Goal: Task Accomplishment & Management: Manage account settings

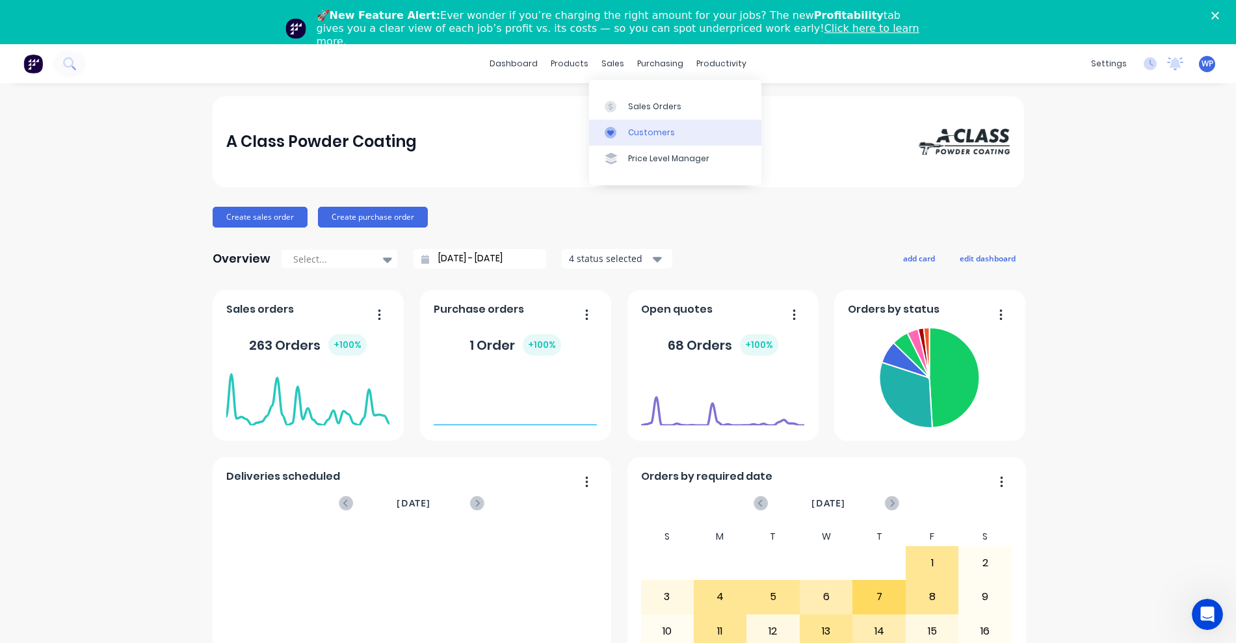
click at [638, 133] on div "Customers" at bounding box center [651, 133] width 47 height 12
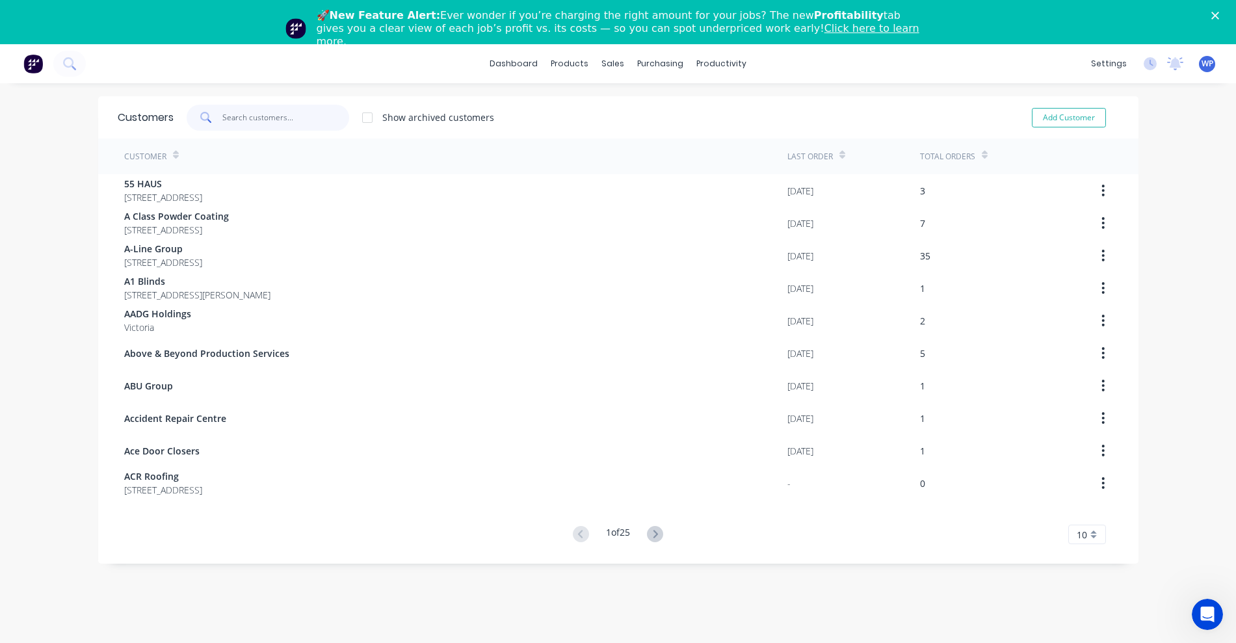
click at [265, 118] on input "text" at bounding box center [285, 118] width 127 height 26
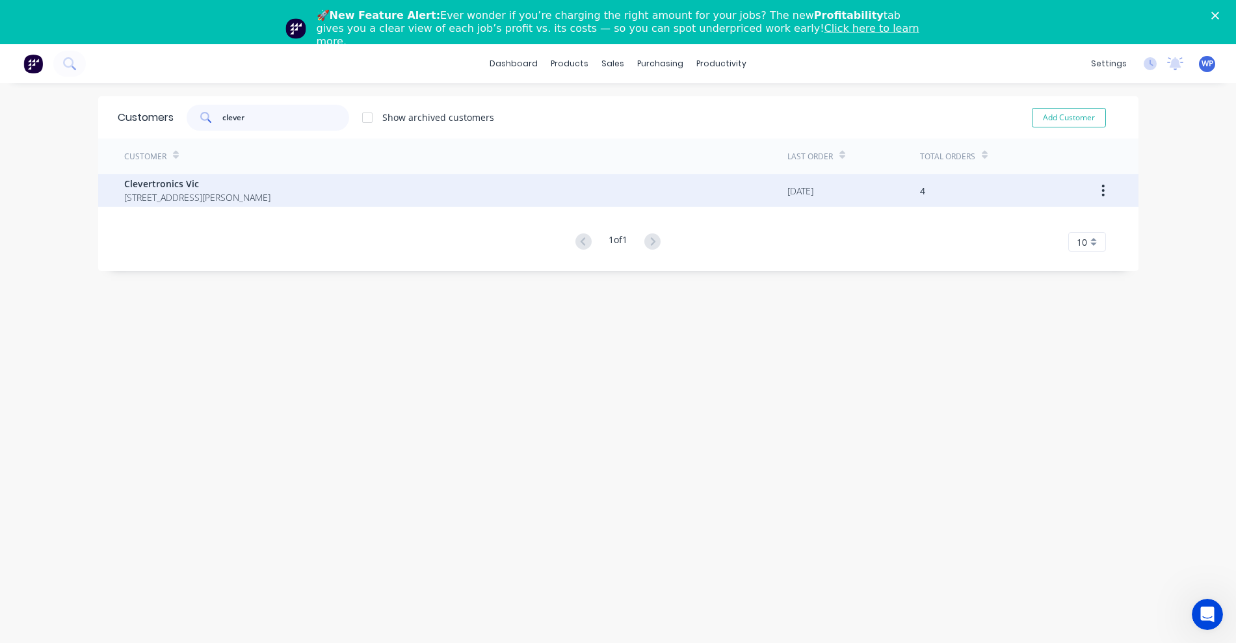
type input "clever"
click at [175, 196] on span "[STREET_ADDRESS][PERSON_NAME]" at bounding box center [197, 197] width 146 height 14
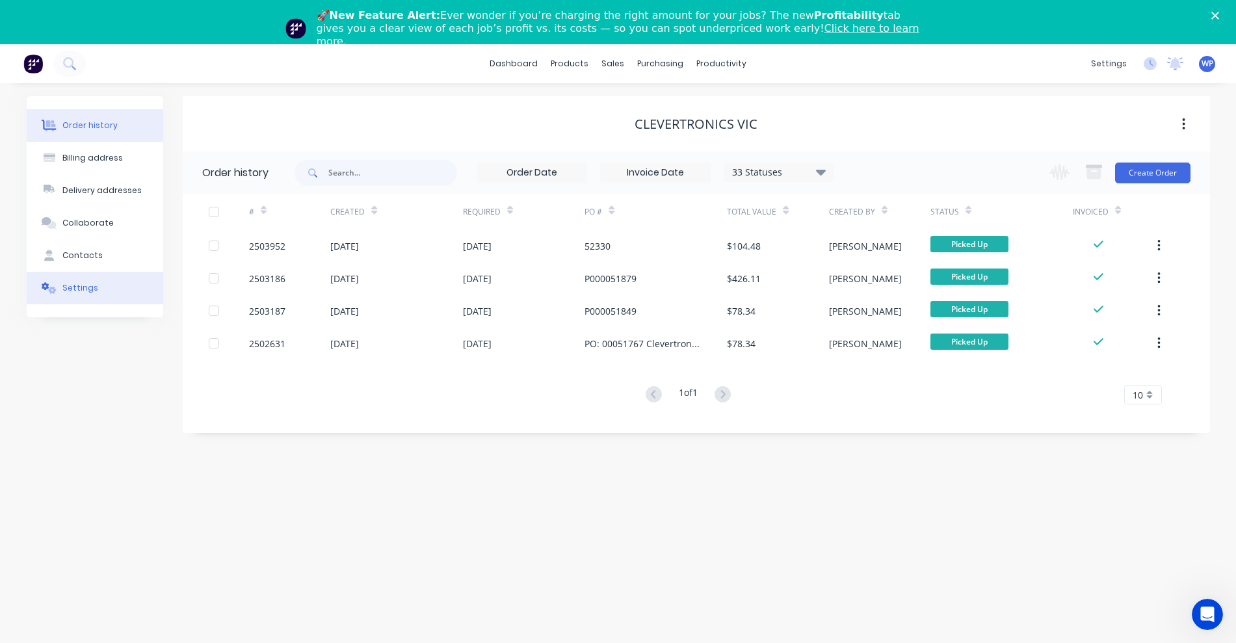
click at [80, 292] on div "Settings" at bounding box center [80, 288] width 36 height 12
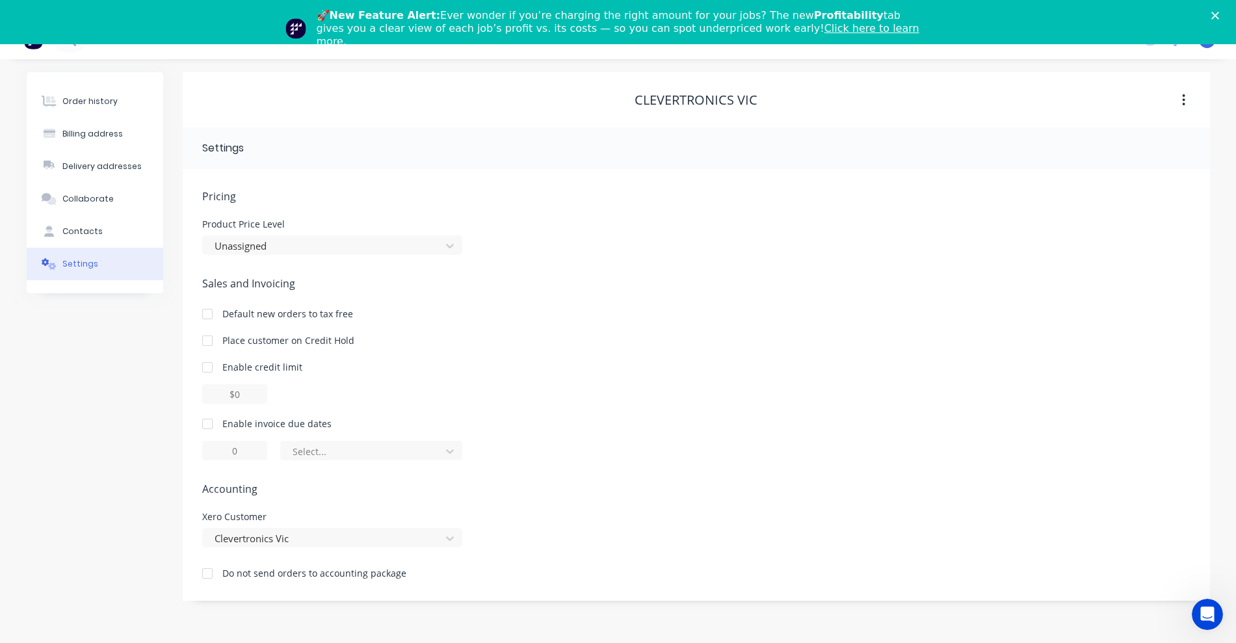
scroll to position [44, 0]
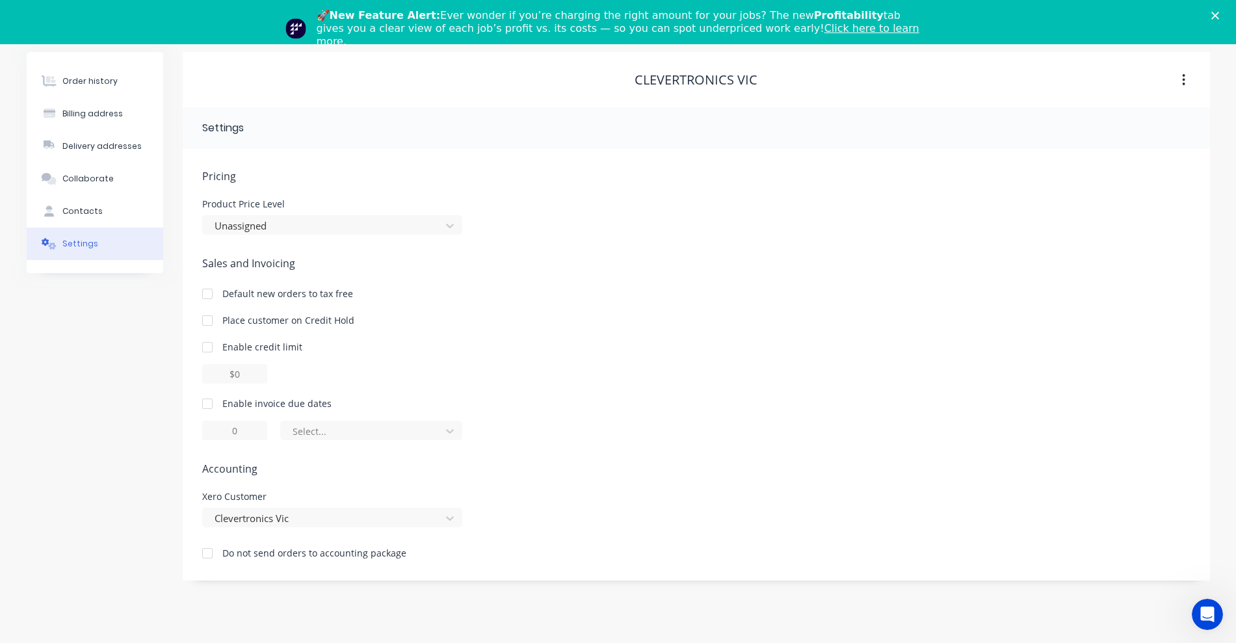
click at [205, 404] on div at bounding box center [207, 404] width 26 height 26
drag, startPoint x: 251, startPoint y: 430, endPoint x: 213, endPoint y: 429, distance: 37.7
click at [213, 429] on input "1" at bounding box center [234, 430] width 65 height 19
type input "30"
click at [358, 424] on div at bounding box center [362, 431] width 143 height 16
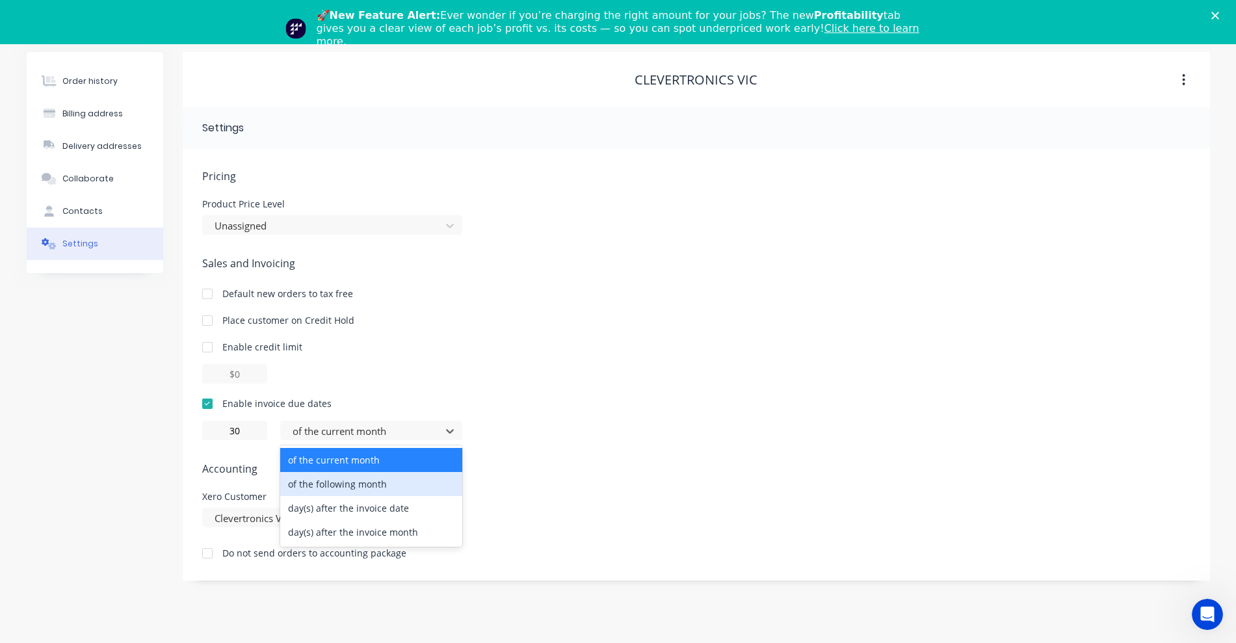
click at [359, 484] on div "of the following month" at bounding box center [371, 484] width 182 height 24
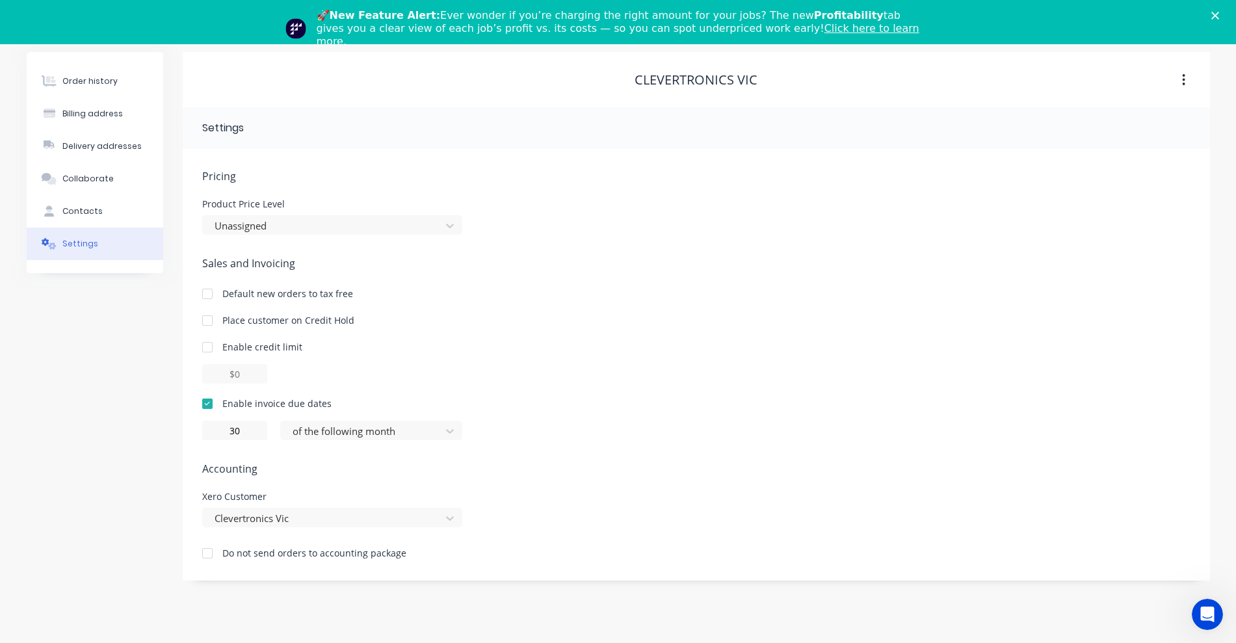
scroll to position [0, 0]
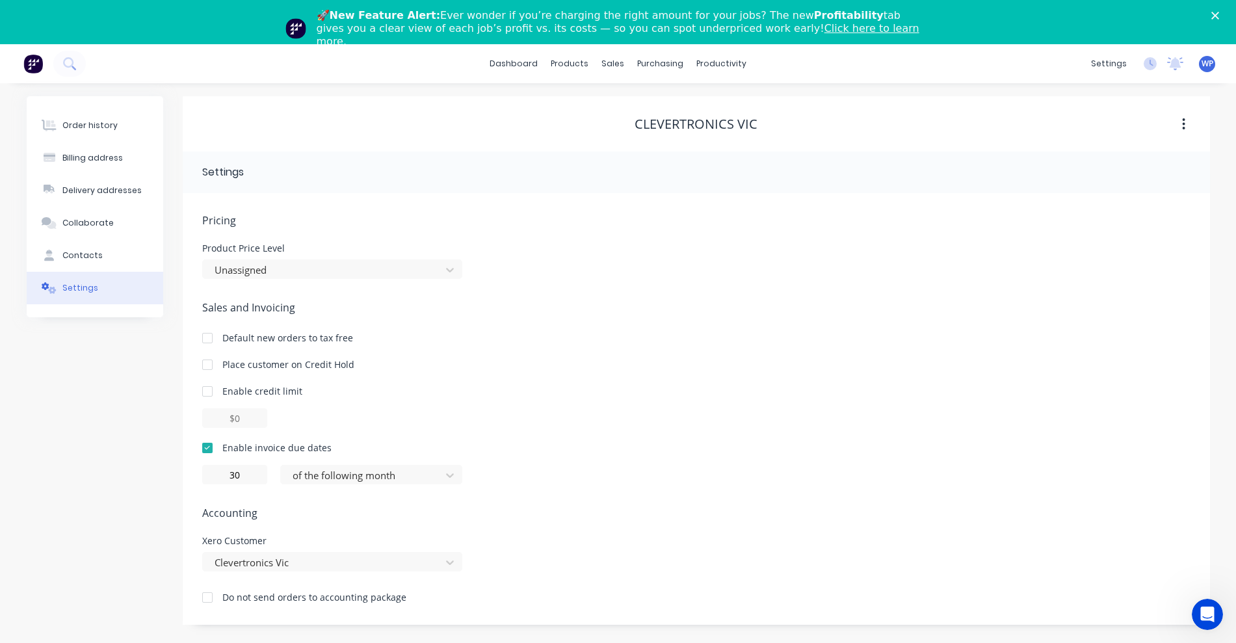
click at [71, 420] on div "Order history Billing address Delivery addresses Collaborate Contacts Settings" at bounding box center [95, 360] width 136 height 528
click at [99, 159] on div "Billing address" at bounding box center [92, 158] width 60 height 12
select select "AU"
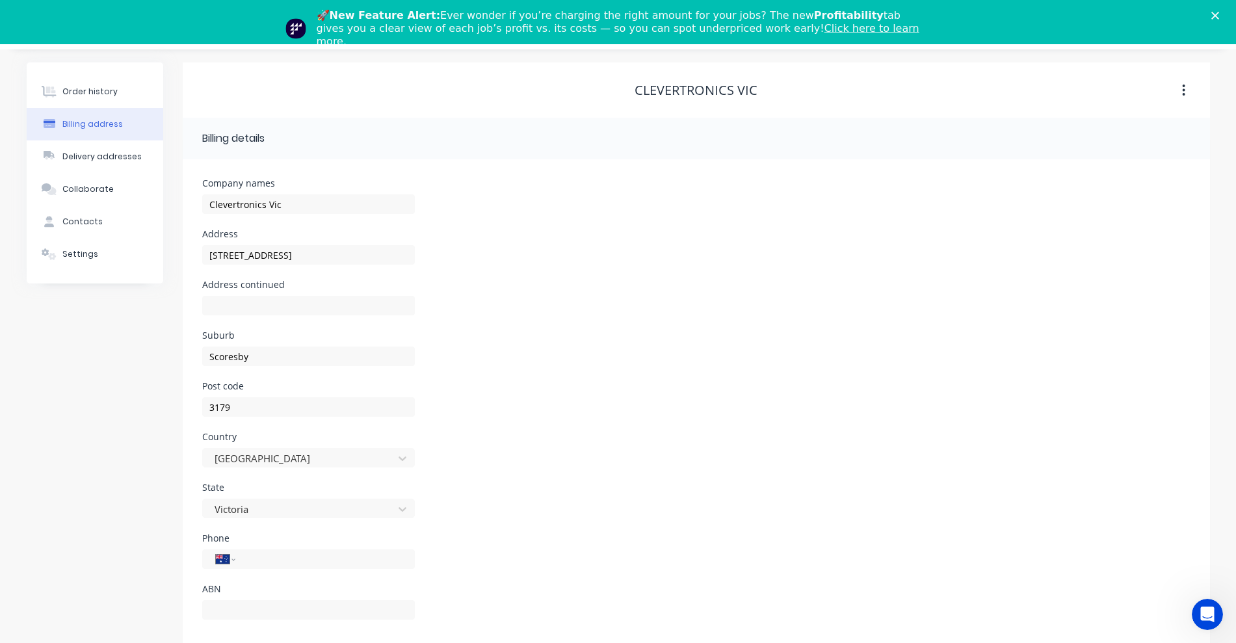
scroll to position [52, 0]
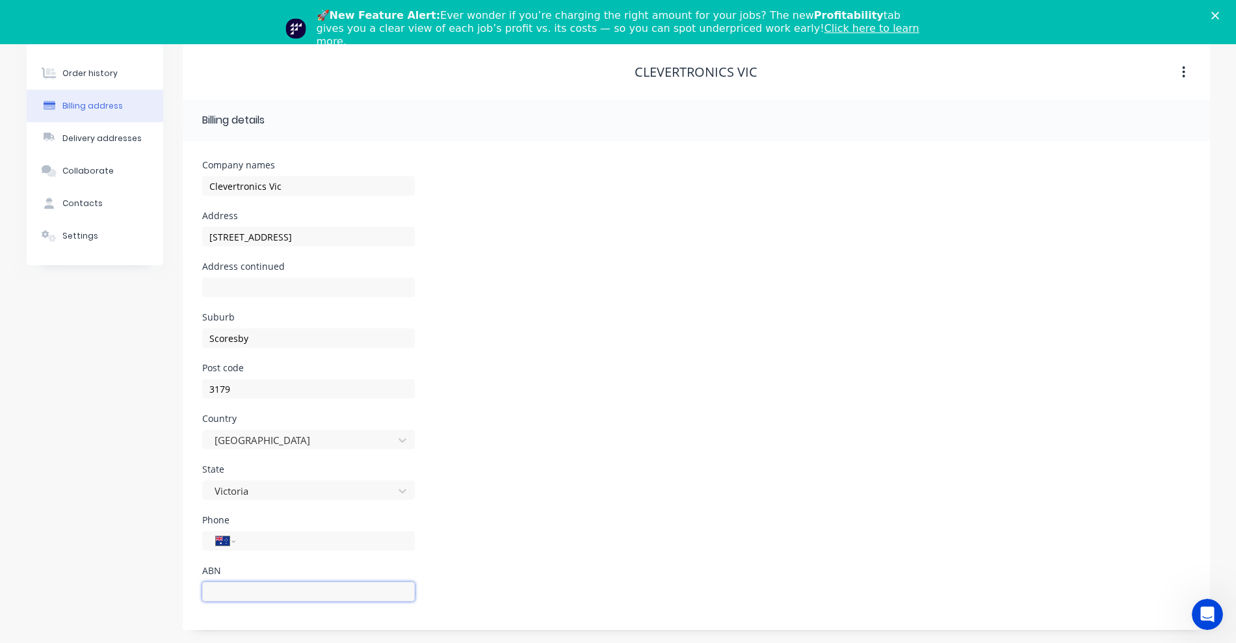
click at [243, 591] on input "text" at bounding box center [308, 591] width 213 height 19
click at [1121, 539] on div "Phone International [GEOGRAPHIC_DATA] [GEOGRAPHIC_DATA] [GEOGRAPHIC_DATA] [GEOG…" at bounding box center [696, 540] width 988 height 51
click at [310, 594] on input "64 136" at bounding box center [308, 591] width 213 height 19
type input "64 136 264 349"
click at [558, 471] on div "State Victoria" at bounding box center [696, 490] width 988 height 51
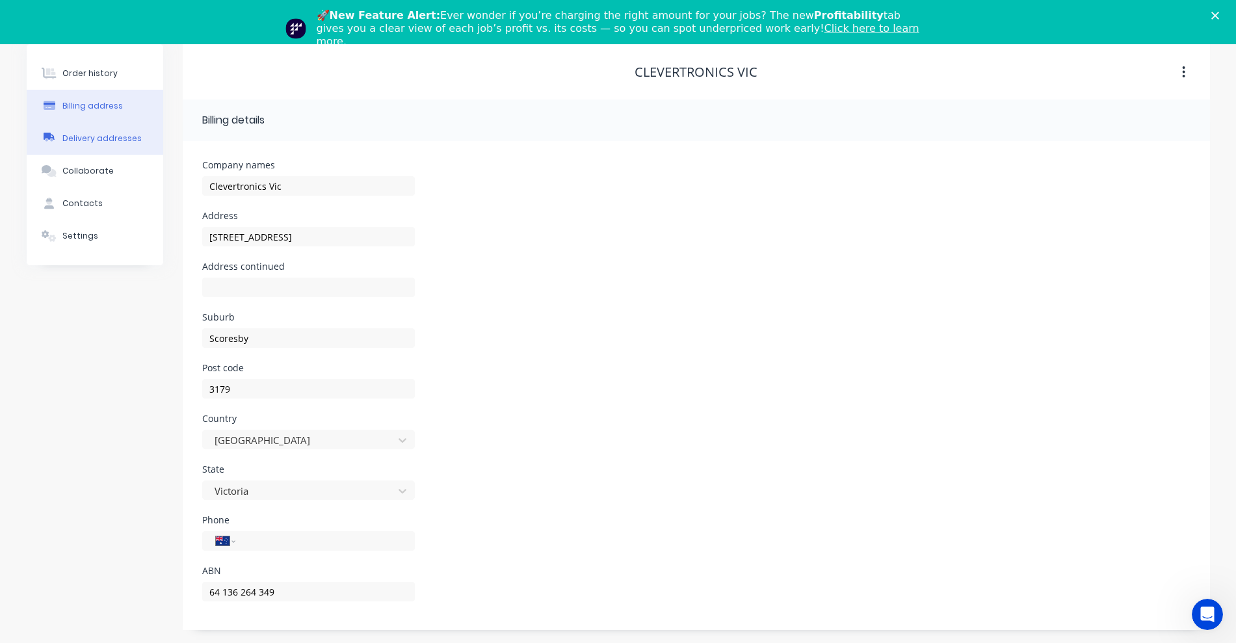
click at [83, 146] on button "Delivery addresses" at bounding box center [95, 138] width 136 height 32
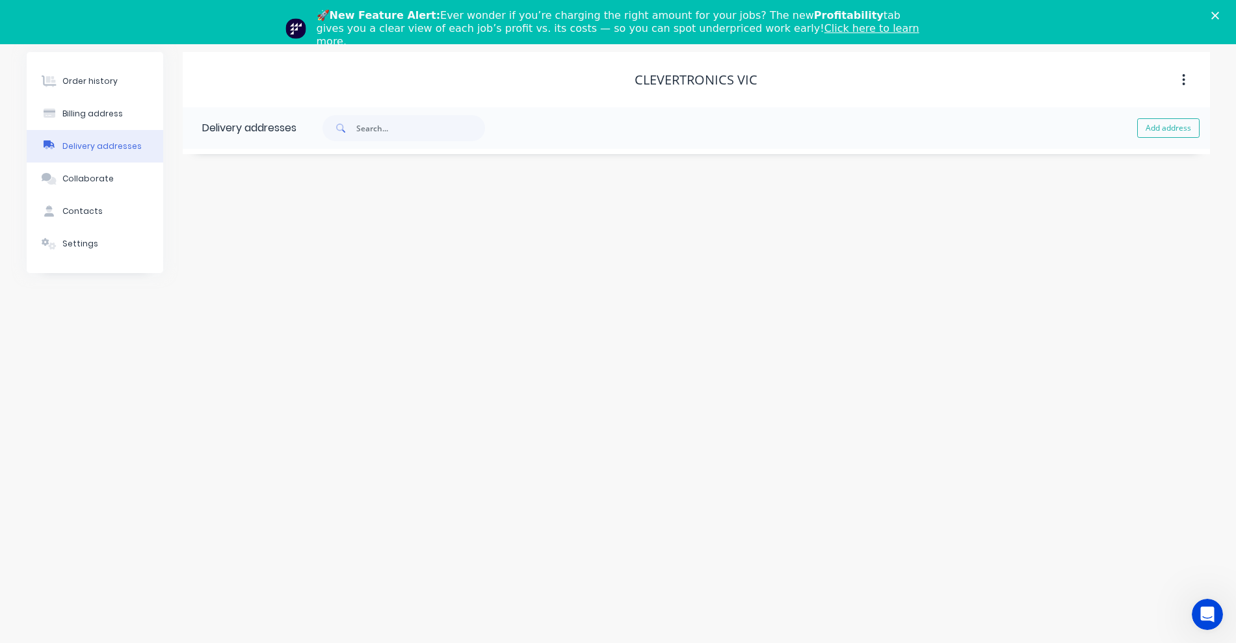
scroll to position [44, 0]
click at [86, 209] on div "Contacts" at bounding box center [82, 211] width 40 height 12
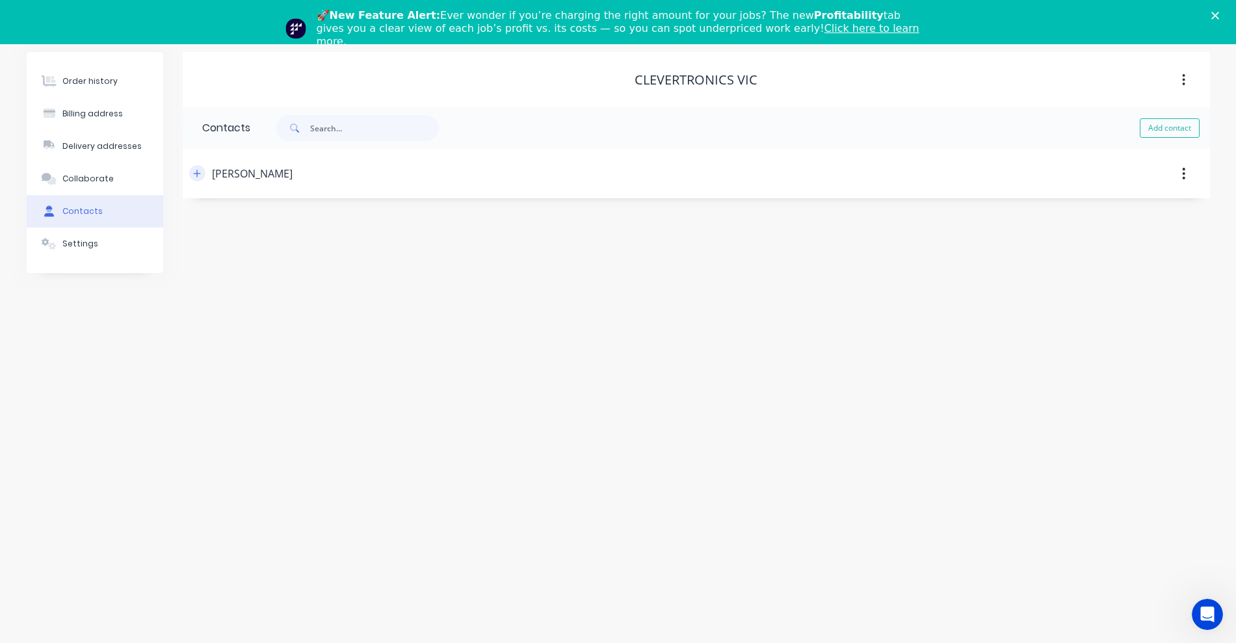
click at [196, 174] on icon "button" at bounding box center [197, 173] width 8 height 9
click at [1169, 133] on button "Add contact" at bounding box center [1169, 127] width 60 height 19
select select "AU"
click at [300, 222] on input "text" at bounding box center [308, 223] width 213 height 19
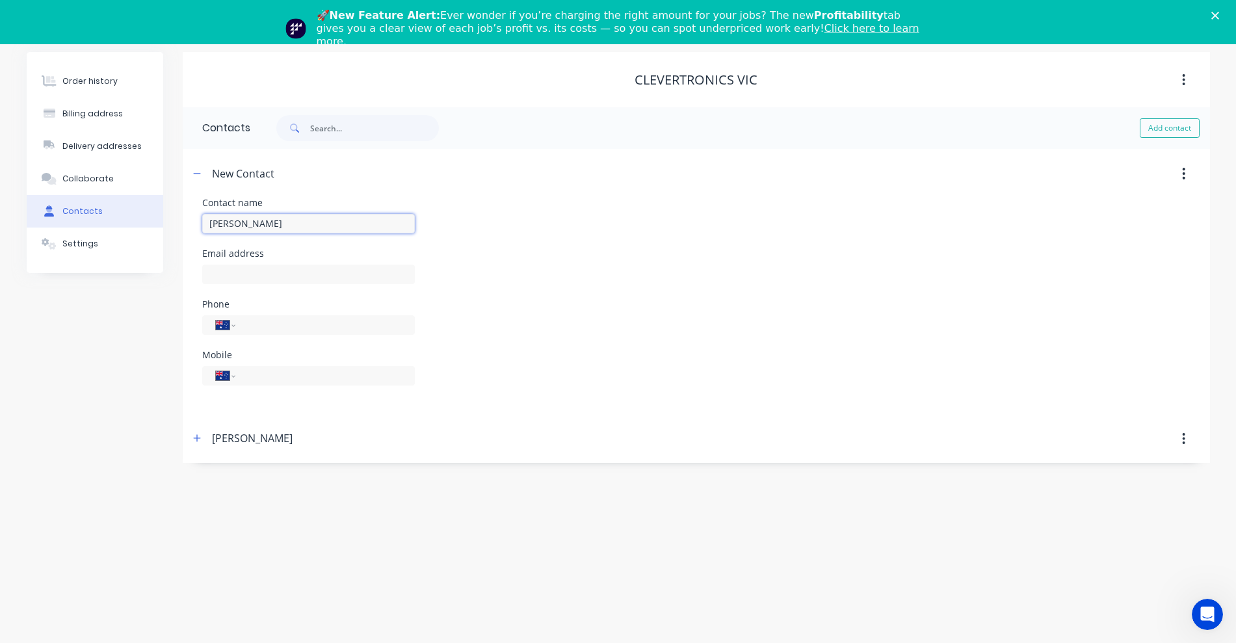
type input "[PERSON_NAME]"
select select "AU"
click at [278, 375] on input "tel" at bounding box center [322, 375] width 156 height 15
click at [179, 471] on div "Order history Billing address Delivery addresses Collaborate Contacts Settings …" at bounding box center [618, 262] width 1183 height 421
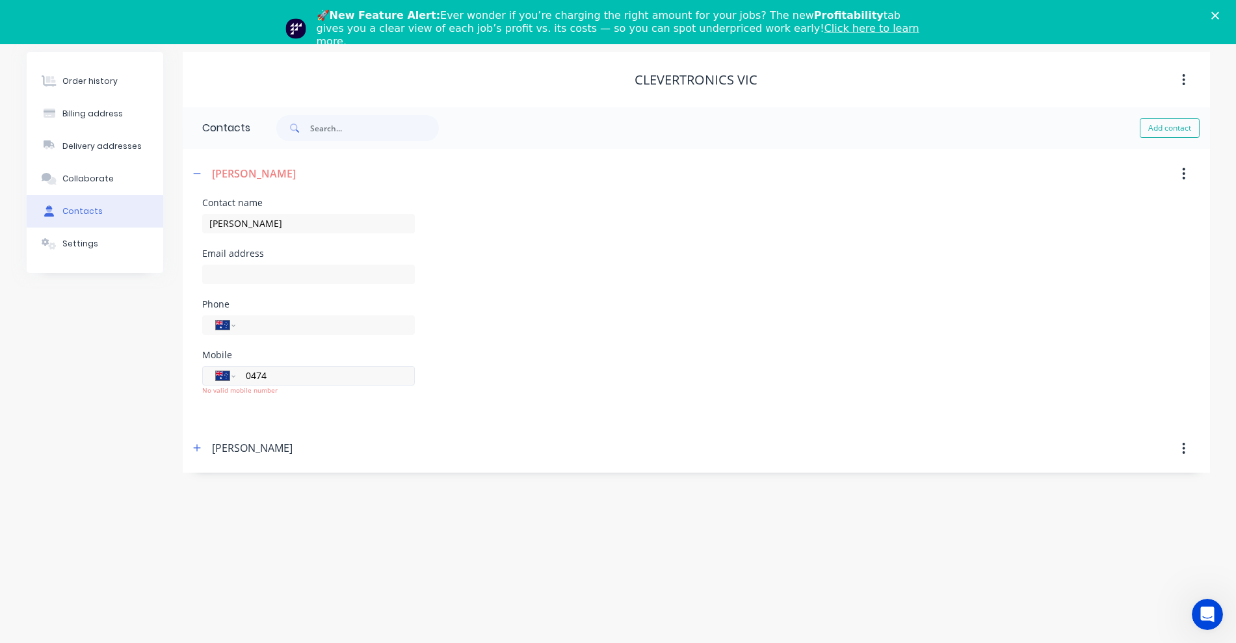
click at [307, 378] on input "0474" at bounding box center [322, 375] width 156 height 15
type input "0474 500 565"
click at [273, 271] on input "text" at bounding box center [308, 274] width 213 height 19
click at [1059, 534] on div "Order history Billing address Delivery addresses Collaborate Contacts Settings …" at bounding box center [618, 341] width 1236 height 604
click at [249, 270] on input "text" at bounding box center [308, 274] width 213 height 19
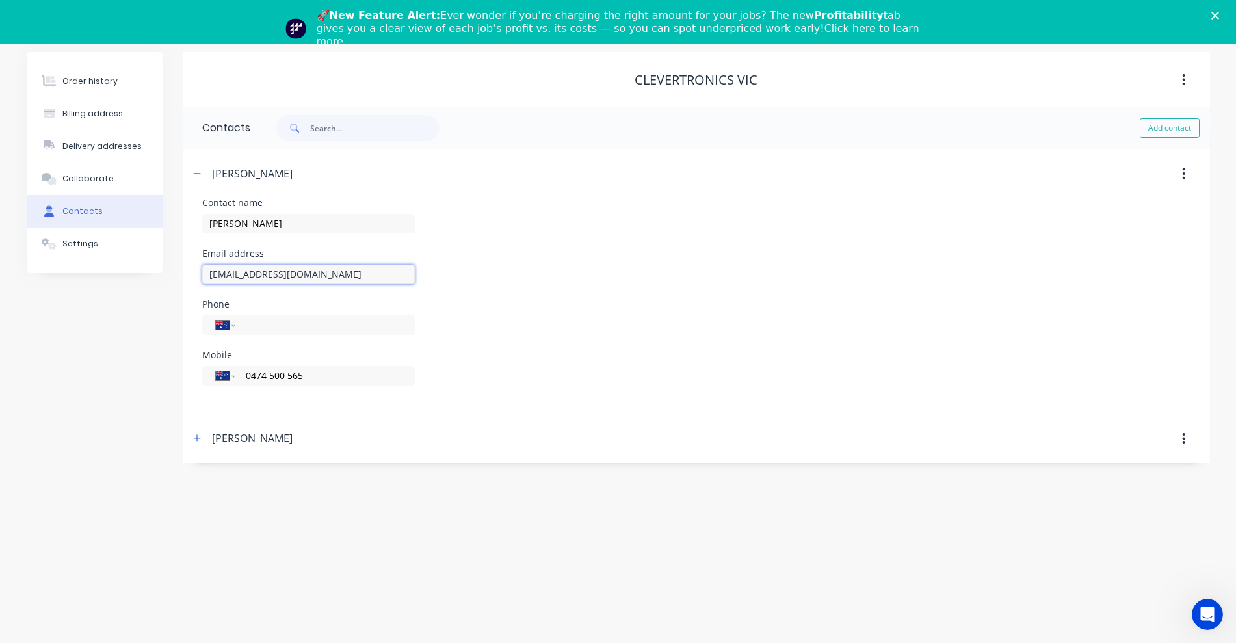
click at [213, 270] on input "[EMAIL_ADDRESS][DOMAIN_NAME]" at bounding box center [308, 274] width 213 height 19
drag, startPoint x: 361, startPoint y: 276, endPoint x: 203, endPoint y: 268, distance: 158.1
click at [203, 268] on input "[PERSON_NAME][EMAIL_ADDRESS][DOMAIN_NAME]" at bounding box center [308, 274] width 213 height 19
type input "[PERSON_NAME][EMAIL_ADDRESS][DOMAIN_NAME]"
click at [660, 312] on div "Phone International [GEOGRAPHIC_DATA] [GEOGRAPHIC_DATA] [GEOGRAPHIC_DATA] [GEOG…" at bounding box center [696, 325] width 988 height 51
